Goal: Task Accomplishment & Management: Use online tool/utility

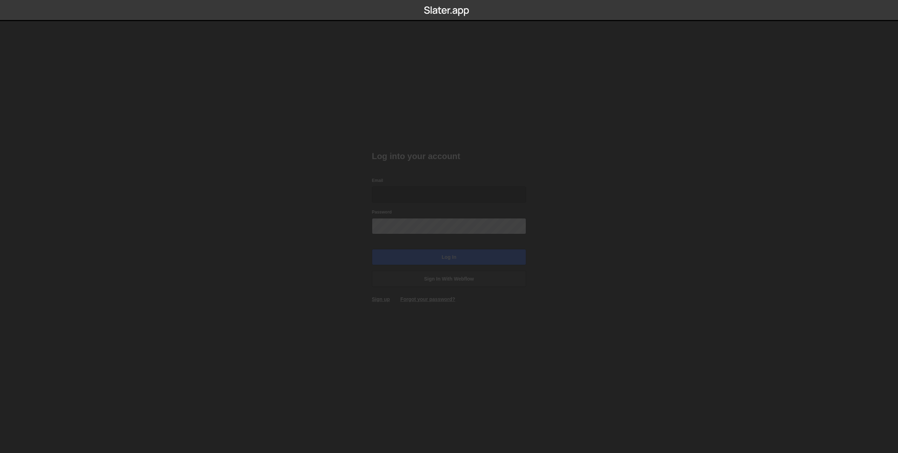
type input "danwebflow@gmail.com"
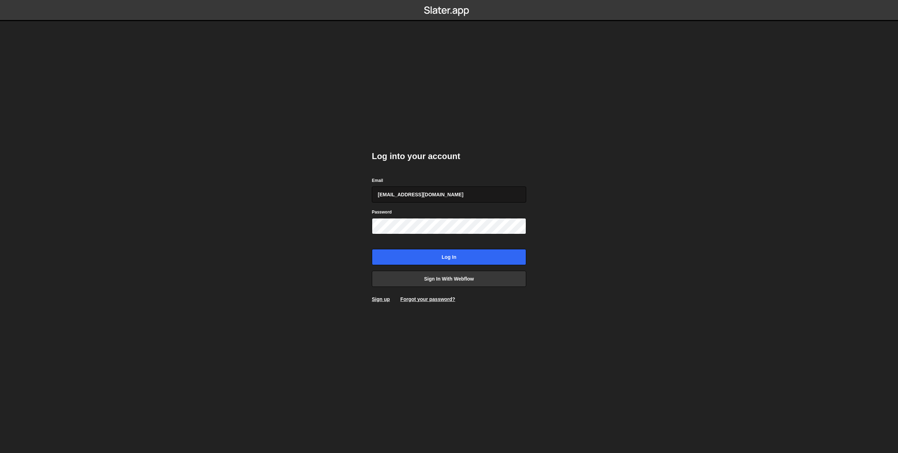
click at [409, 198] on input "danwebflow@gmail.com" at bounding box center [449, 194] width 154 height 16
click at [408, 262] on input "Log in" at bounding box center [449, 257] width 154 height 16
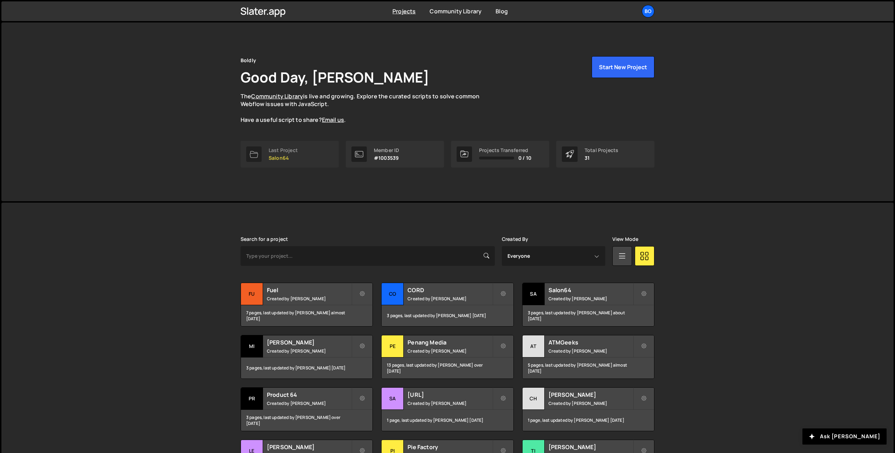
click at [286, 149] on div "Last Project" at bounding box center [283, 150] width 29 height 6
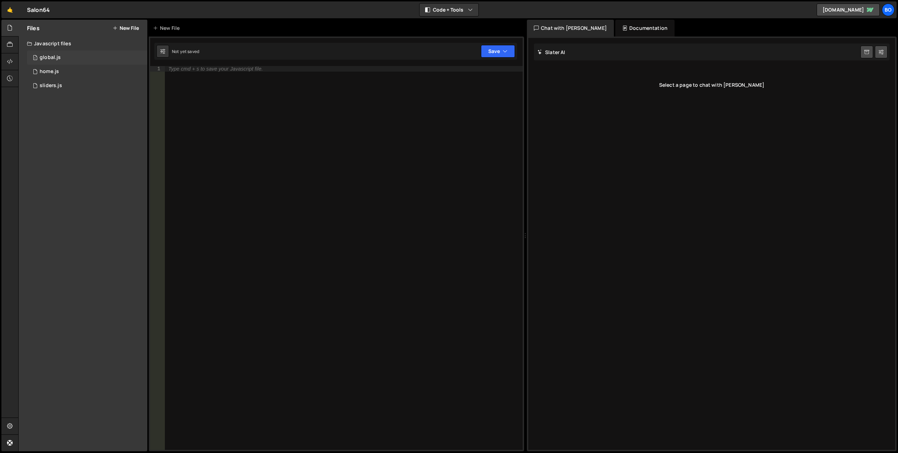
click at [67, 55] on div "1 global.js 0" at bounding box center [87, 58] width 120 height 14
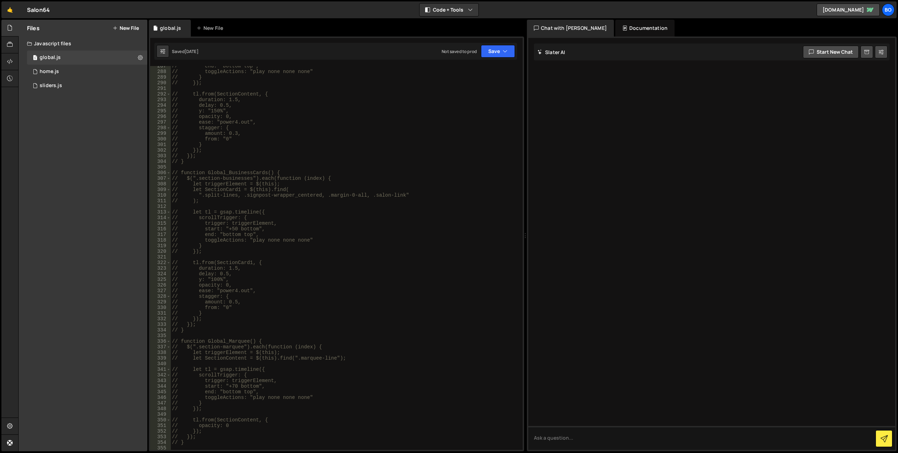
scroll to position [1333, 0]
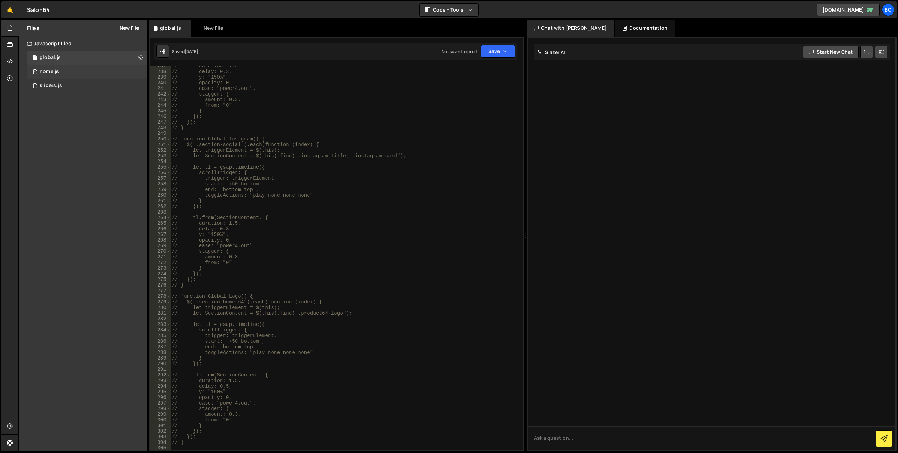
click at [67, 73] on div "1 home.js 0" at bounding box center [87, 72] width 120 height 14
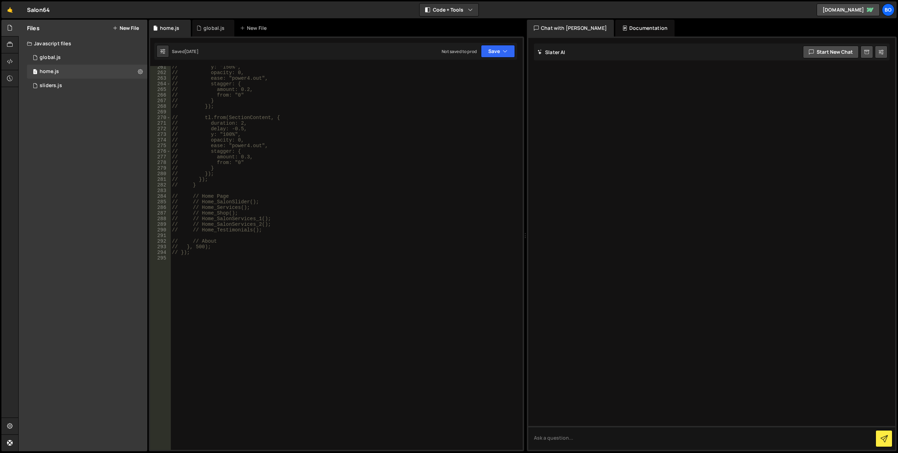
scroll to position [1461, 0]
click at [80, 85] on div "1 sliders.js 0" at bounding box center [87, 86] width 120 height 14
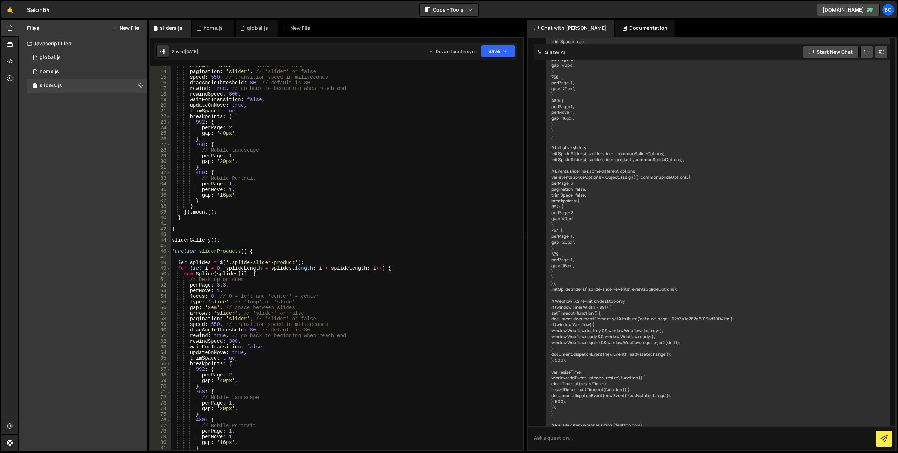
scroll to position [0, 0]
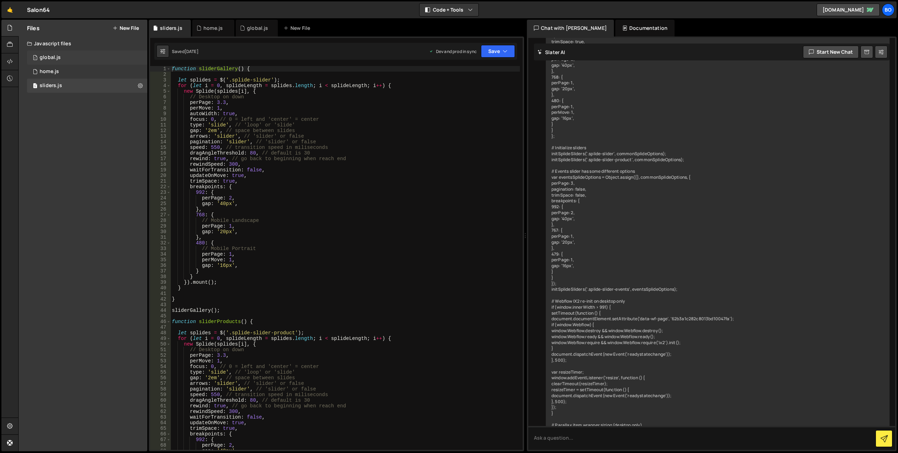
click at [69, 61] on div "1 global.js 0" at bounding box center [87, 58] width 120 height 14
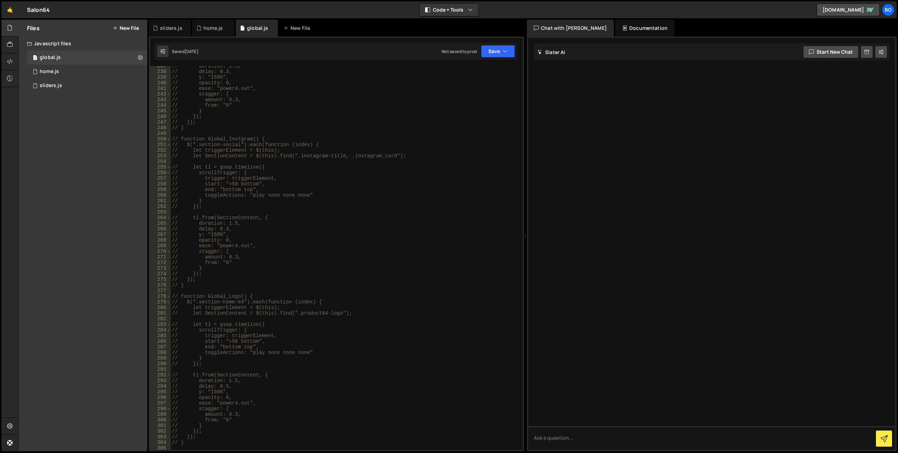
click at [381, 141] on div "// duration: 1.5, // delay: 0.3, // y: "150%", // opacity: 0, // ease: "power4.…" at bounding box center [344, 260] width 349 height 395
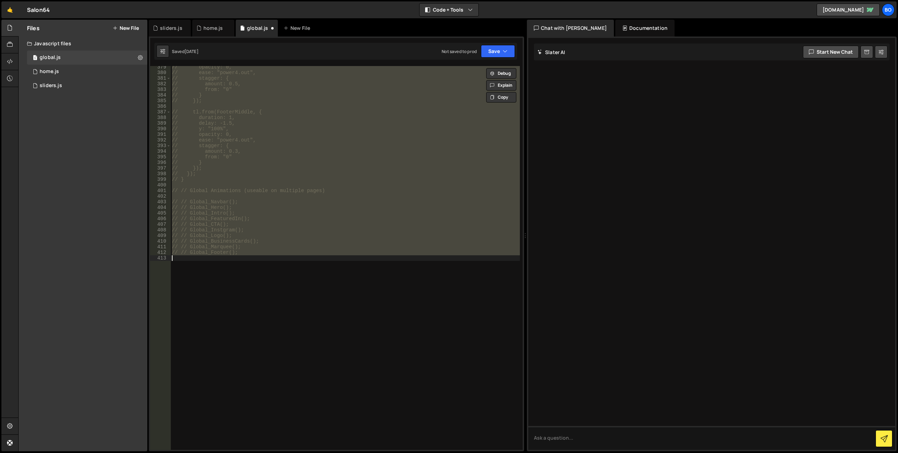
scroll to position [2129, 0]
type textarea "// Global_Footer();"
click at [308, 267] on div "opacity : 0 , ease : "power4.out" , stagger : { amount : 0.5 , from : "0" } }) …" at bounding box center [344, 261] width 349 height 395
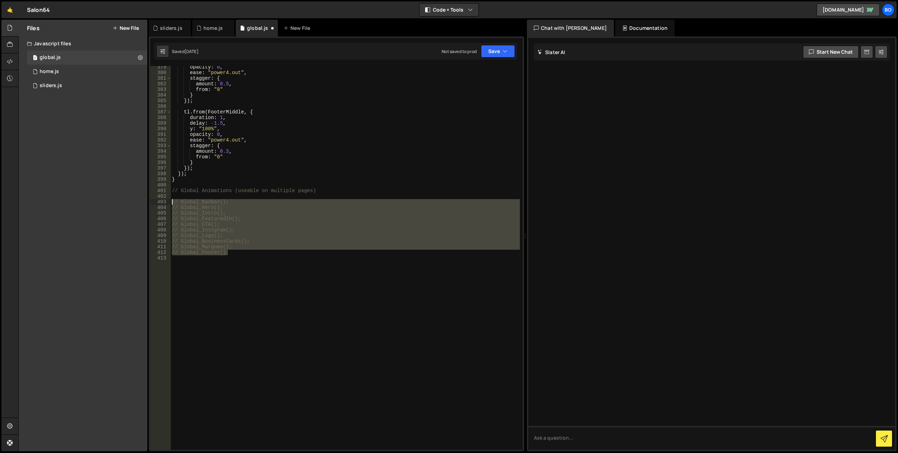
drag, startPoint x: 233, startPoint y: 252, endPoint x: 160, endPoint y: 202, distance: 88.4
click at [160, 202] on div "379 380 381 382 383 384 385 386 387 388 389 390 391 392 393 394 395 396 397 398…" at bounding box center [336, 257] width 373 height 383
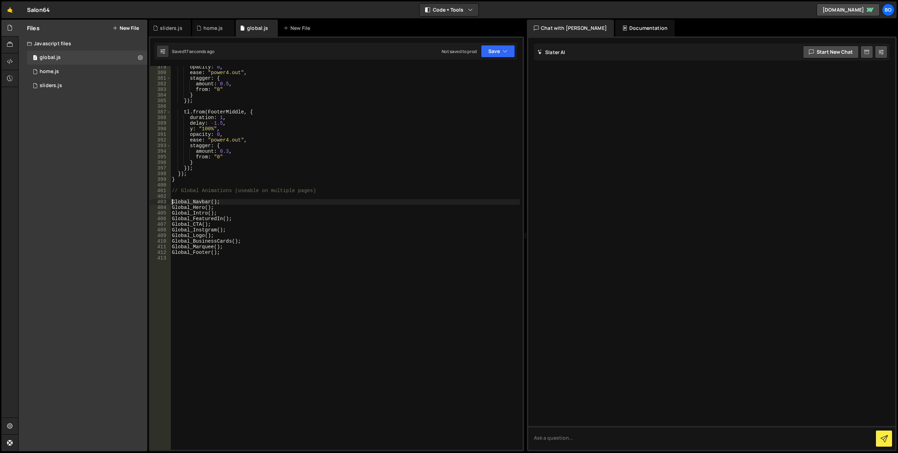
click at [335, 165] on div "opacity : 0 , ease : "power4.out" , stagger : { amount : 0.5 , from : "0" } }) …" at bounding box center [344, 261] width 349 height 395
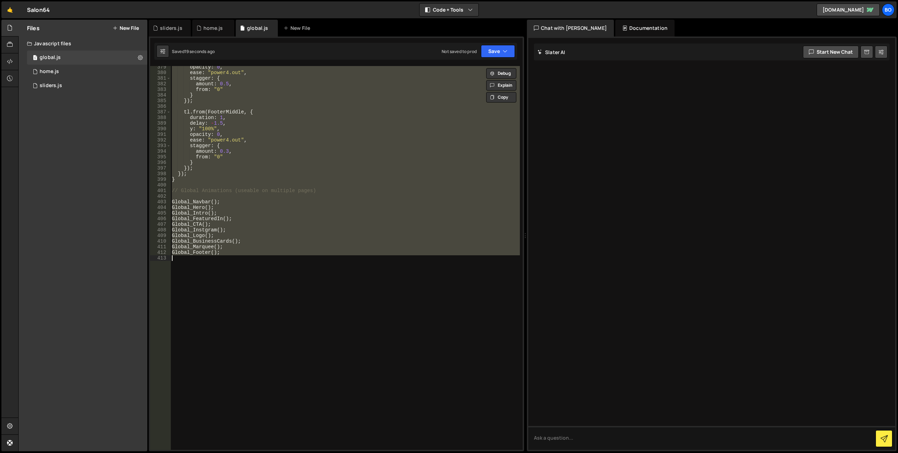
type textarea "// Global_Footer();"
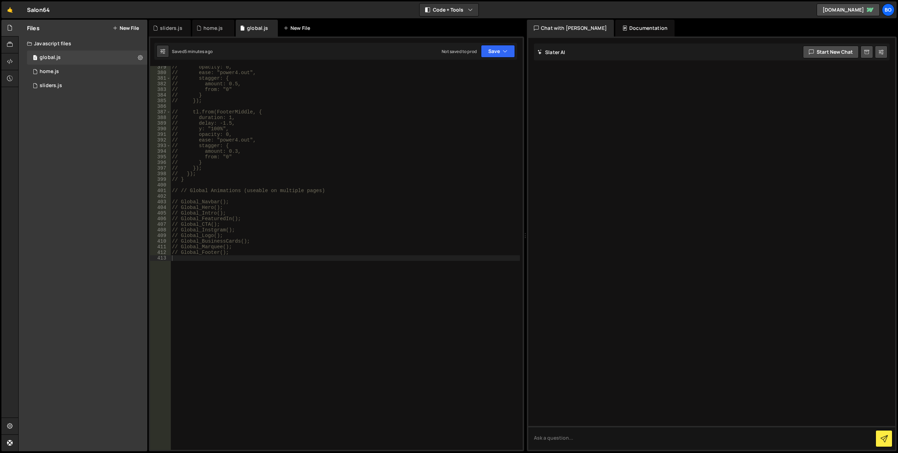
click at [302, 25] on div "New File" at bounding box center [300, 28] width 42 height 17
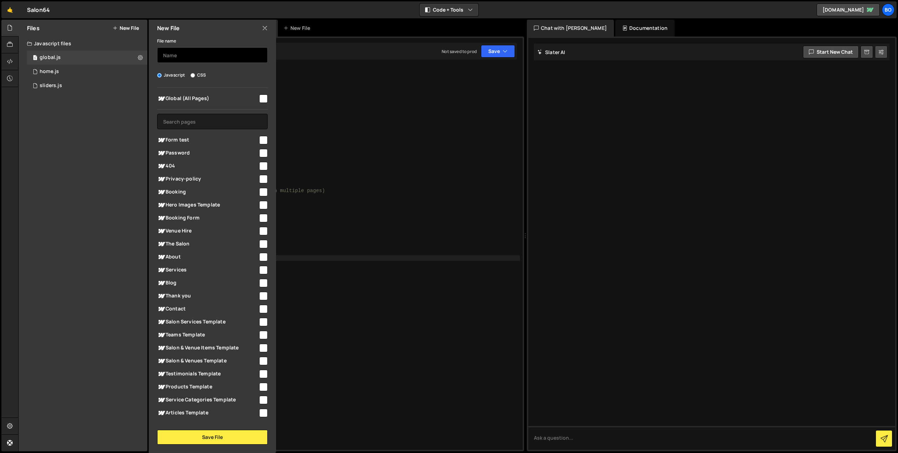
click at [245, 53] on input "text" at bounding box center [212, 54] width 111 height 15
type input "booking"
click at [261, 219] on input "checkbox" at bounding box center [263, 218] width 8 height 8
checkbox input "true"
click at [205, 432] on button "Save File" at bounding box center [212, 436] width 111 height 15
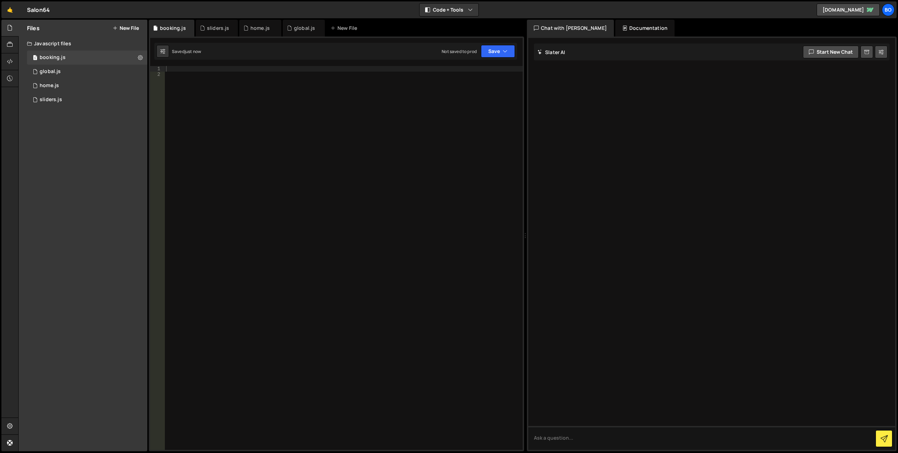
click at [275, 187] on div at bounding box center [344, 263] width 358 height 395
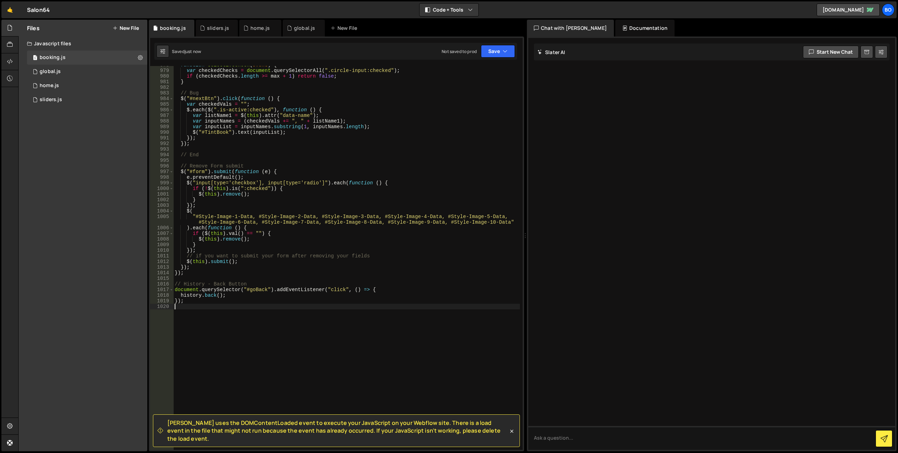
scroll to position [5536, 0]
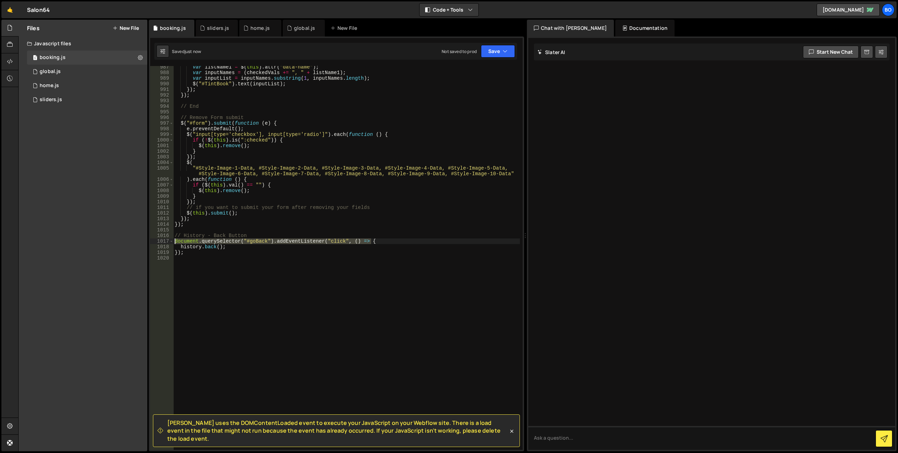
drag, startPoint x: 372, startPoint y: 241, endPoint x: 168, endPoint y: 243, distance: 203.8
click at [168, 243] on div "987 988 989 990 991 992 993 994 995 996 997 998 999 1000 1001 1002 1003 1004 10…" at bounding box center [336, 257] width 373 height 383
type textarea "document.querySelector("#goBack").addEventListener("click", () => {"
click at [198, 267] on div "var listName1 = $ ( this ) . attr ( "data-name" ) ; var inputNames = ( checkedV…" at bounding box center [346, 261] width 347 height 395
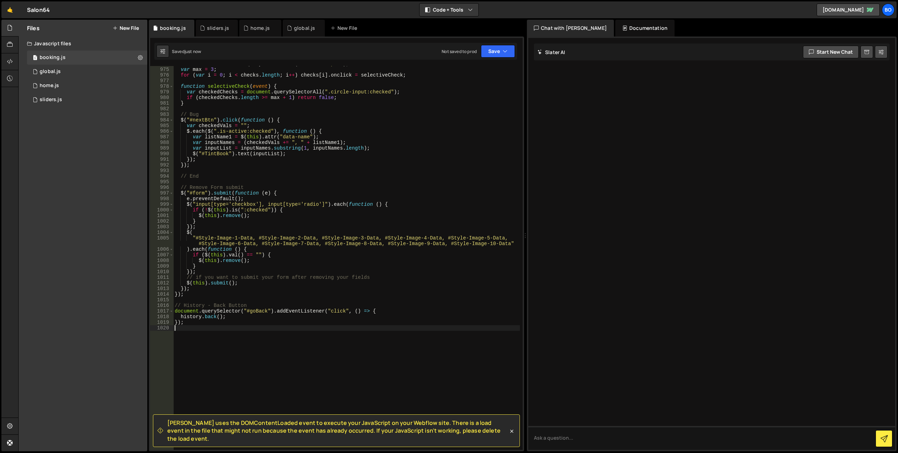
scroll to position [5466, 0]
click at [511, 432] on icon at bounding box center [511, 430] width 7 height 7
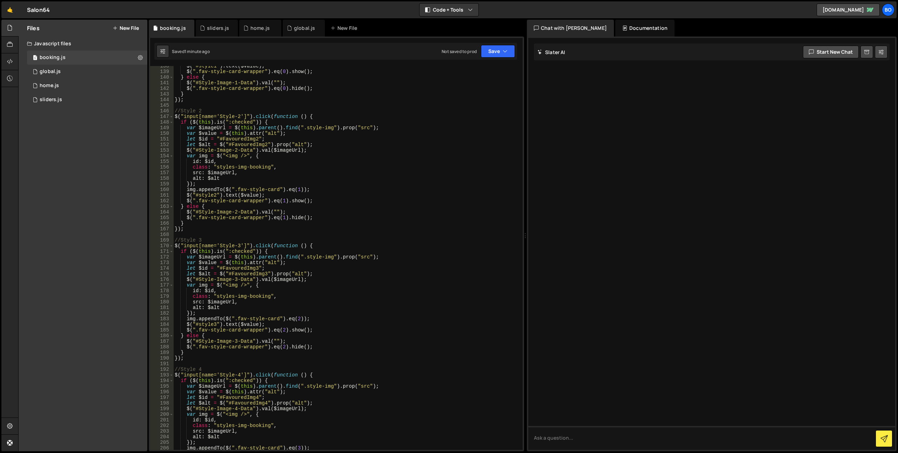
scroll to position [0, 0]
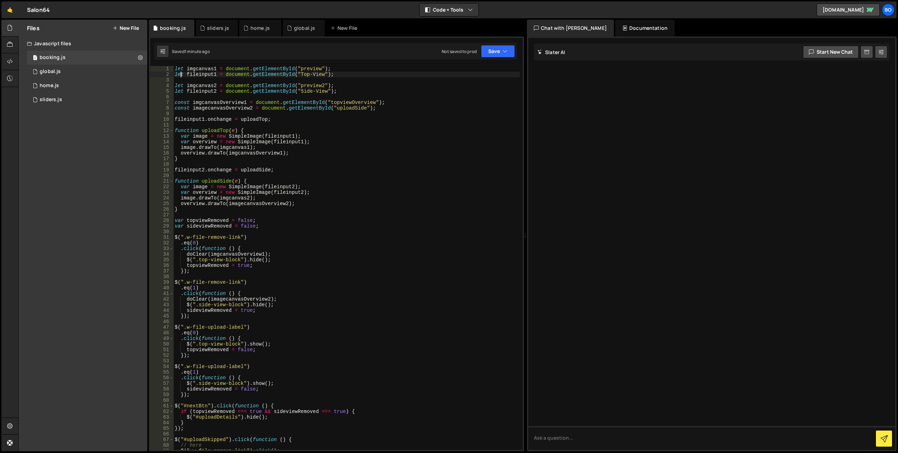
click at [180, 72] on div "let imgcanvas1 = document . getElementById ( "preview" ) ; let fileinput1 = doc…" at bounding box center [346, 263] width 347 height 395
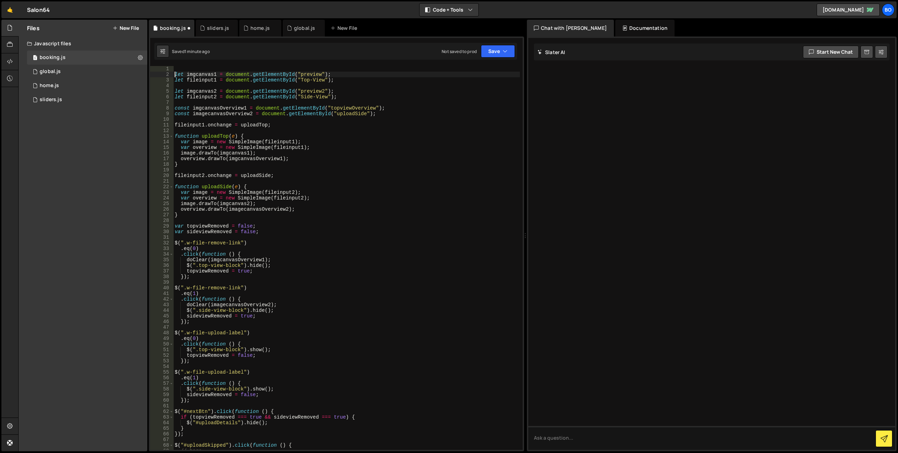
type textarea "let imgcanvas1 = document.getElementById("preview");"
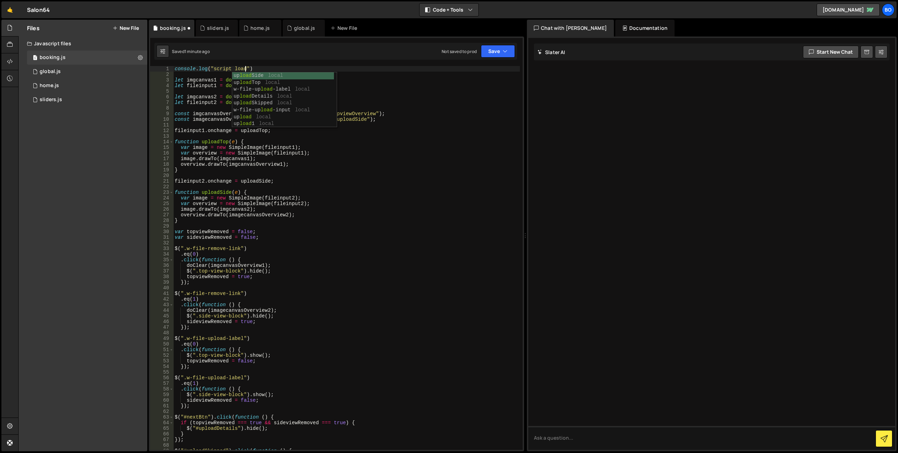
scroll to position [0, 5]
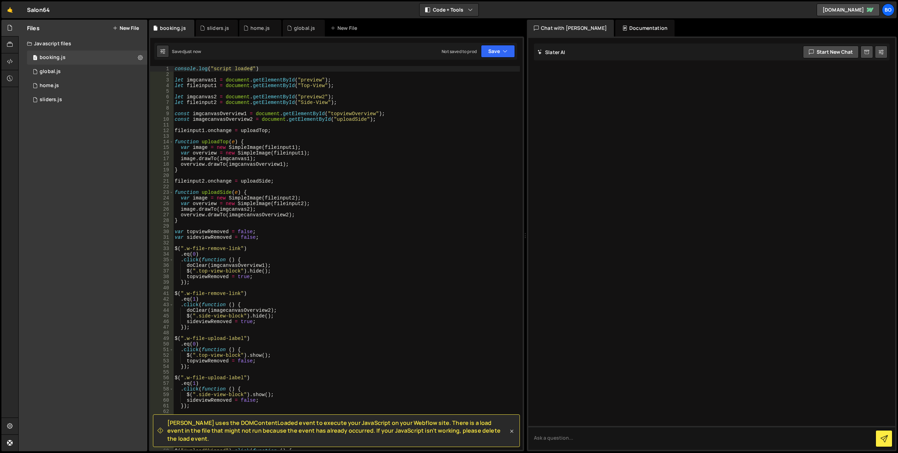
click at [512, 434] on icon at bounding box center [511, 430] width 7 height 7
type textarea "$(".w-file-upload-label")"
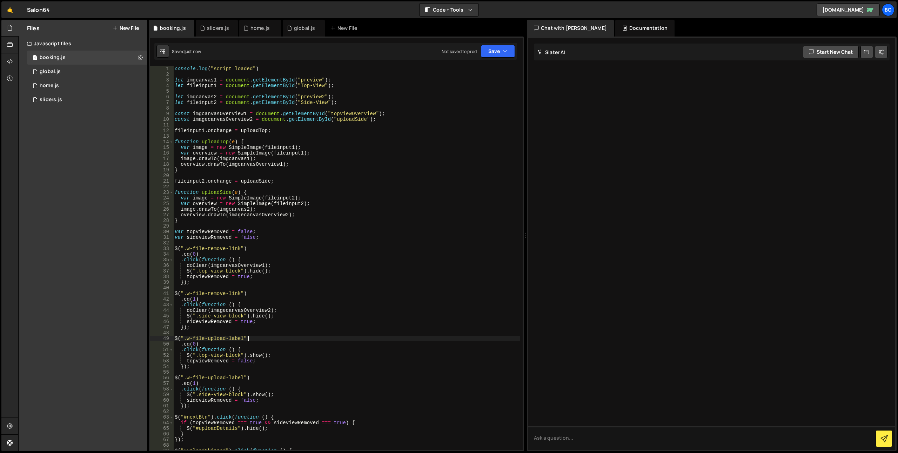
click at [353, 335] on div "console . log ( "script loaded" ) let imgcanvas1 = document . getElementById ( …" at bounding box center [346, 263] width 347 height 395
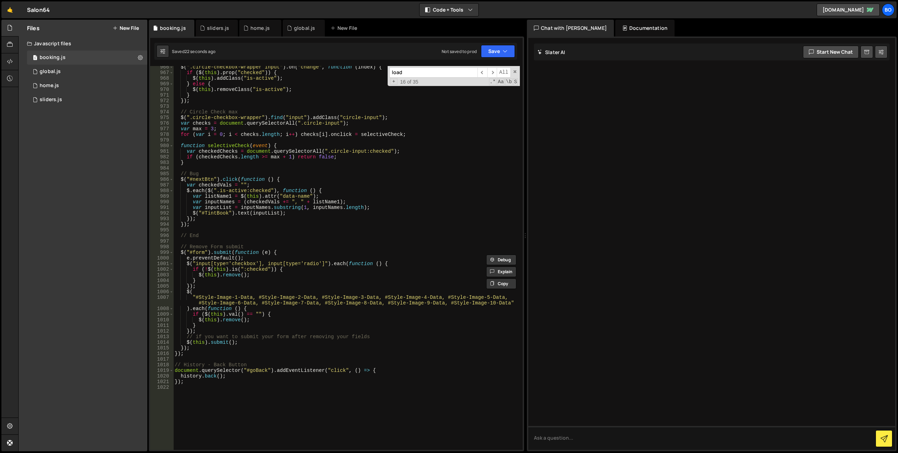
scroll to position [5547, 0]
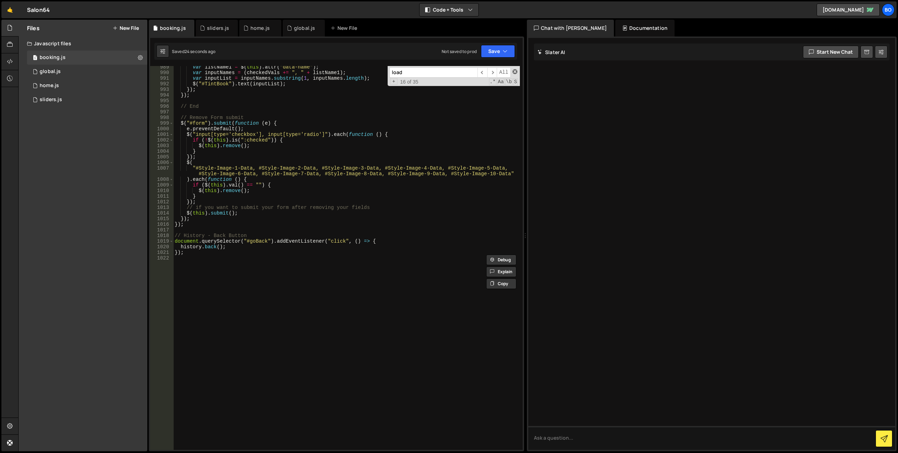
type input "load"
click at [517, 71] on span at bounding box center [515, 71] width 5 height 5
type textarea "// File upload 1"
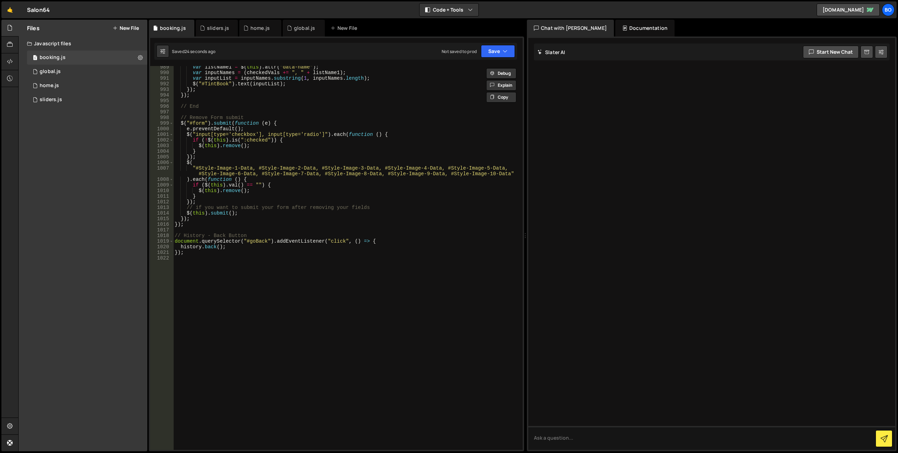
scroll to position [0, 3]
click at [261, 256] on div "var listName1 = $ ( this ) . attr ( "data-name" ) ; var inputNames = ( checkedV…" at bounding box center [346, 261] width 347 height 395
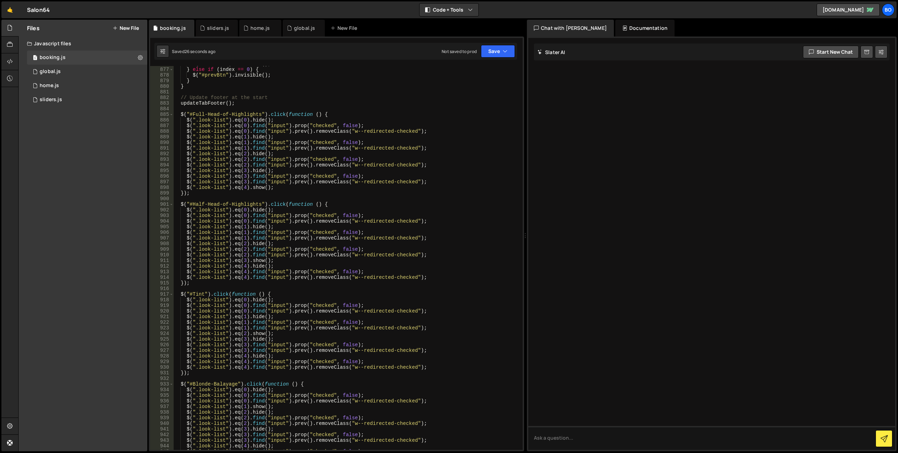
scroll to position [4776, 0]
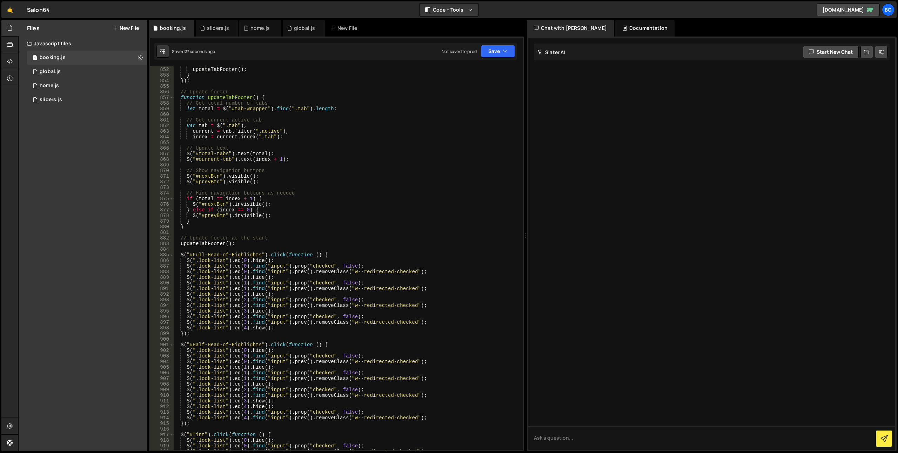
type textarea "});"
